Goal: Check status: Check status

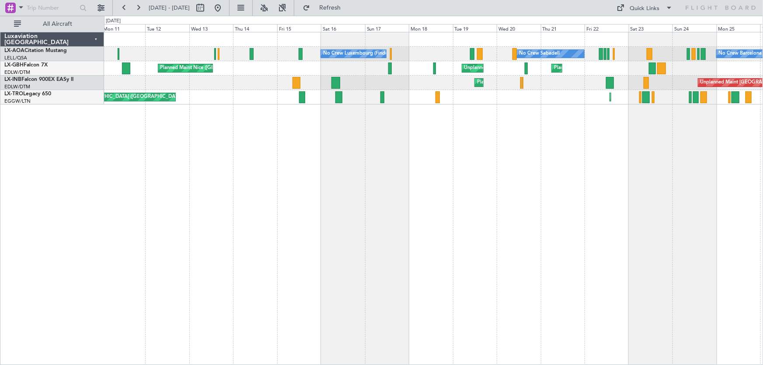
click at [299, 175] on div "No Crew Sabadell No Crew Luxembourg (Findel) No Crew Barcelona ([GEOGRAPHIC_DAT…" at bounding box center [434, 198] width 660 height 333
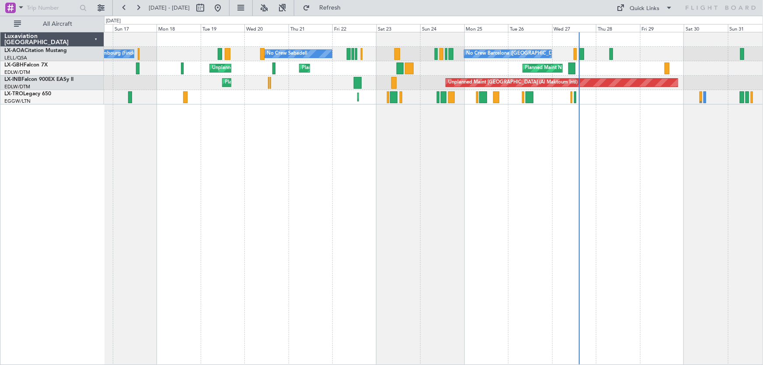
click at [371, 173] on div "No Crew Sabadell No Crew Luxembourg (Findel) No Crew Barcelona ([GEOGRAPHIC_DAT…" at bounding box center [434, 198] width 660 height 333
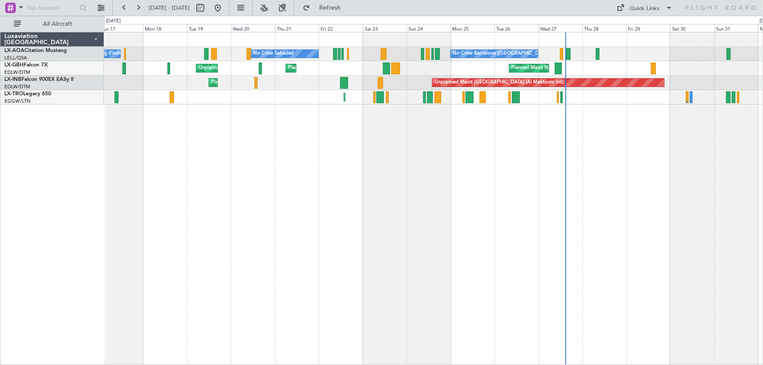
click at [514, 177] on div "No Crew Sabadell No Crew Luxembourg (Findel) No Crew Barcelona ([GEOGRAPHIC_DAT…" at bounding box center [434, 198] width 660 height 333
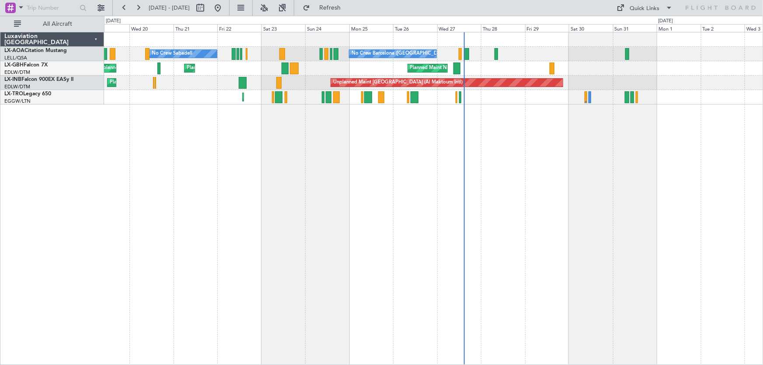
click at [327, 186] on div "No Crew Barcelona ([GEOGRAPHIC_DATA]) No Crew Sabadell No Crew Luxembourg (Find…" at bounding box center [434, 198] width 660 height 333
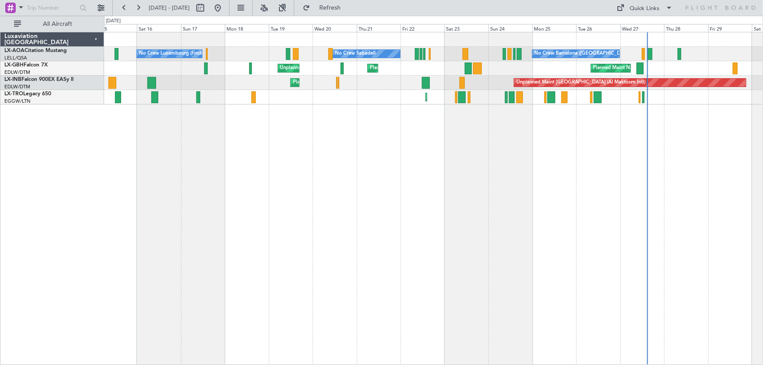
click at [470, 196] on div "No Crew Barcelona ([GEOGRAPHIC_DATA]) No Crew Sabadell No Crew Luxembourg (Find…" at bounding box center [434, 198] width 660 height 333
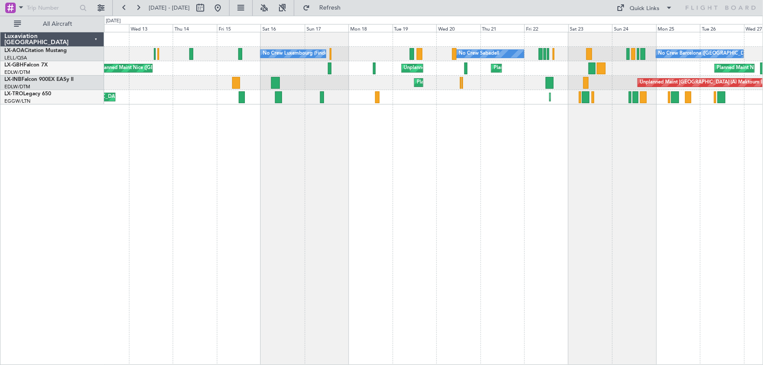
click at [235, 136] on div "No Crew Barcelona ([GEOGRAPHIC_DATA]) No Crew Sabadell No Crew Luxembourg (Find…" at bounding box center [434, 198] width 660 height 333
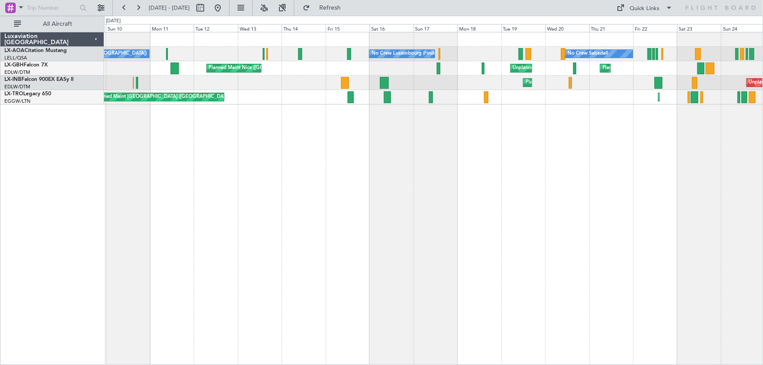
click at [299, 172] on div "No Crew Sabadell No Crew Luxembourg (Findel) No Crew Ostend-[GEOGRAPHIC_DATA] (…" at bounding box center [434, 198] width 660 height 333
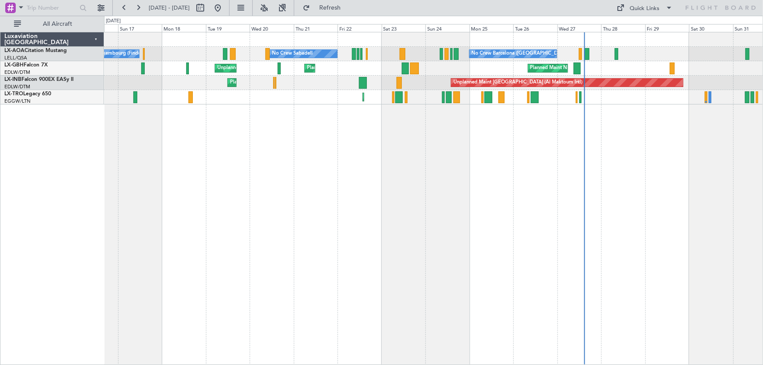
click at [308, 224] on div "No Crew Sabadell No Crew Luxembourg (Findel) No Crew Barcelona ([GEOGRAPHIC_DAT…" at bounding box center [434, 198] width 660 height 333
